Goal: Navigation & Orientation: Find specific page/section

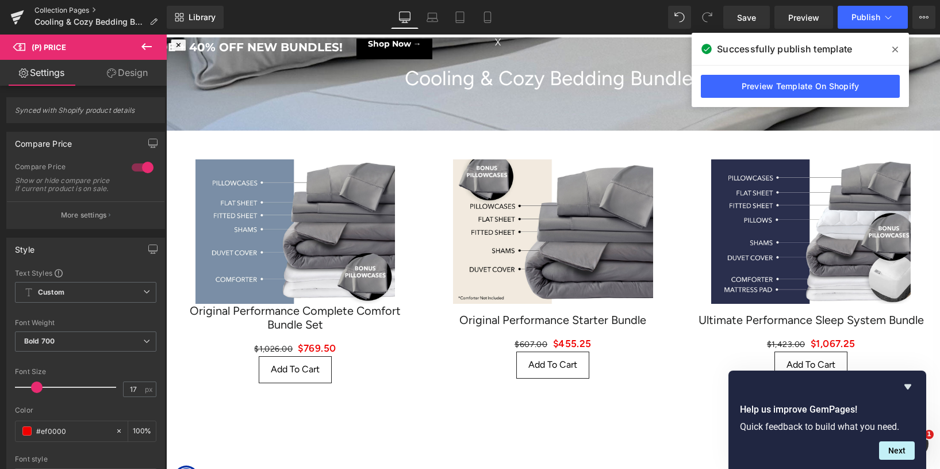
click at [43, 10] on link "Collection Pages" at bounding box center [100, 10] width 132 height 9
